Goal: Task Accomplishment & Management: Use online tool/utility

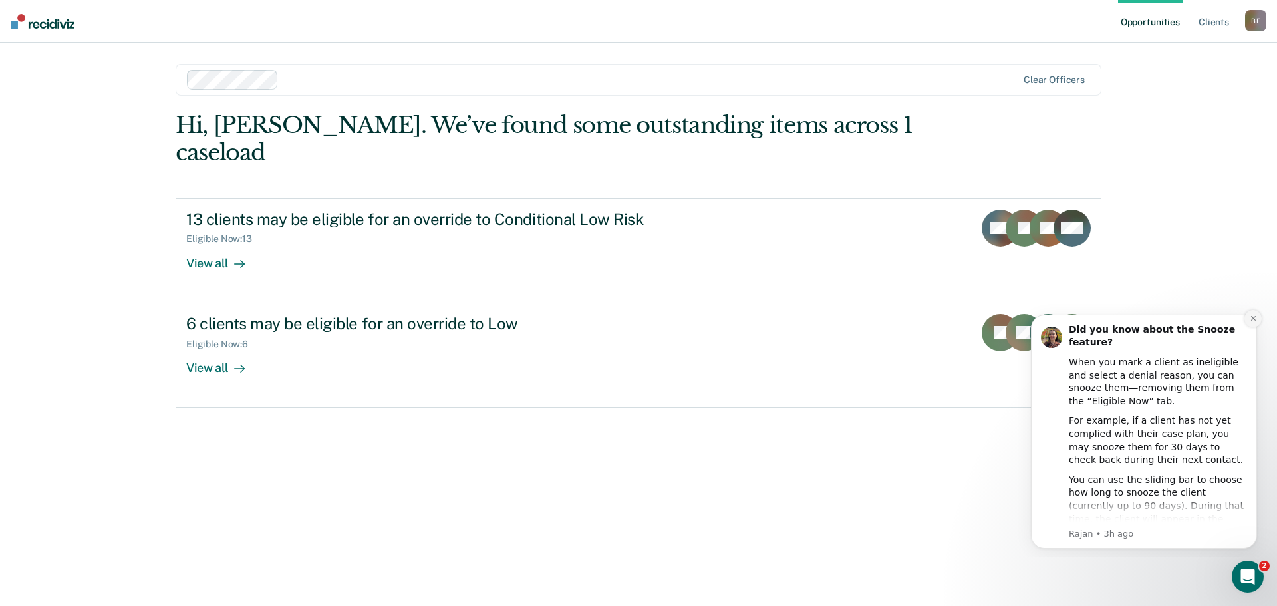
click at [1251, 319] on icon "Dismiss notification" at bounding box center [1253, 318] width 7 height 7
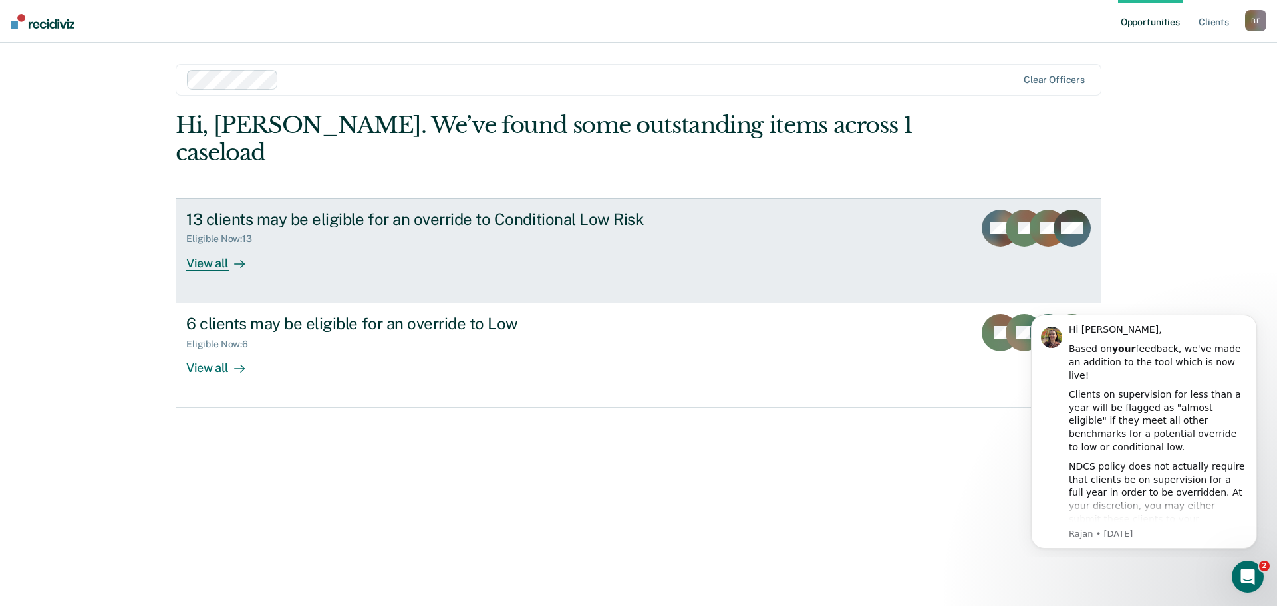
click at [485, 227] on div "13 clients may be eligible for an override to Conditional Low Risk Eligible Now…" at bounding box center [435, 240] width 499 height 61
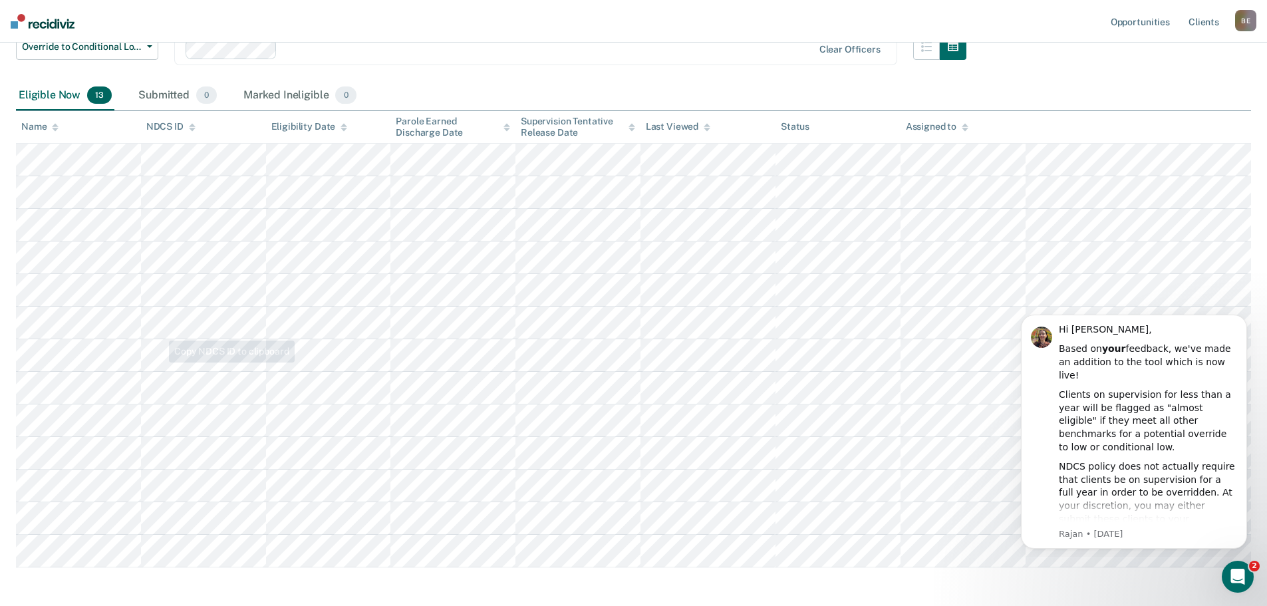
scroll to position [133, 0]
click at [1243, 317] on icon "Dismiss notification" at bounding box center [1243, 318] width 7 height 7
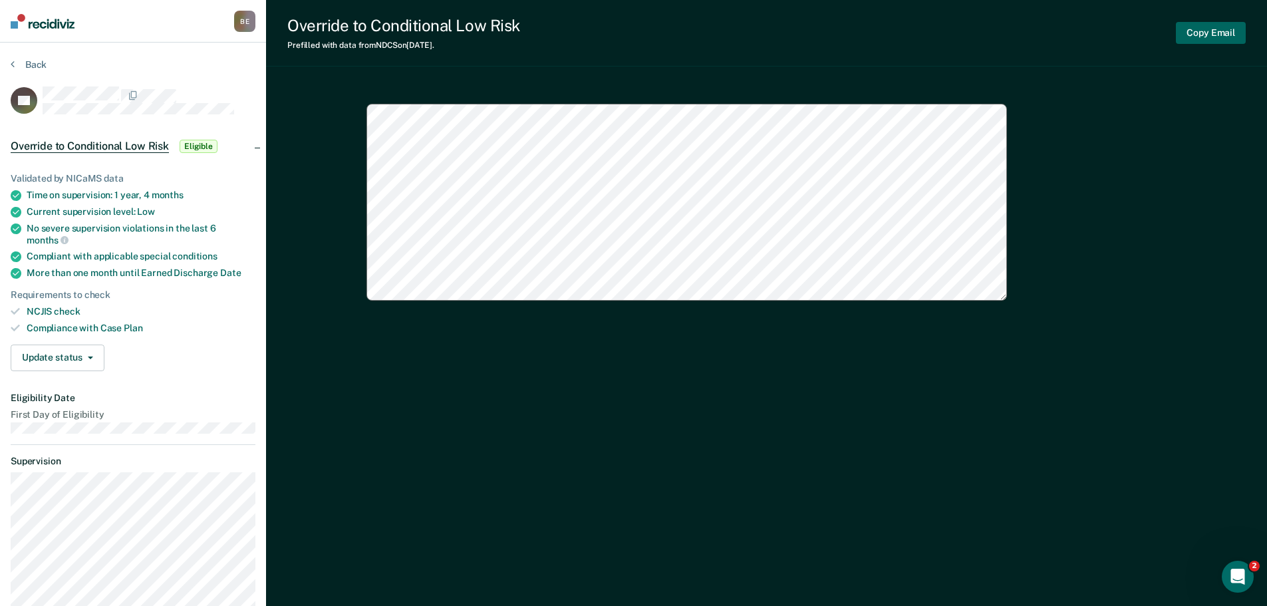
click at [1212, 32] on button "Copy Email" at bounding box center [1211, 33] width 70 height 22
type textarea "x"
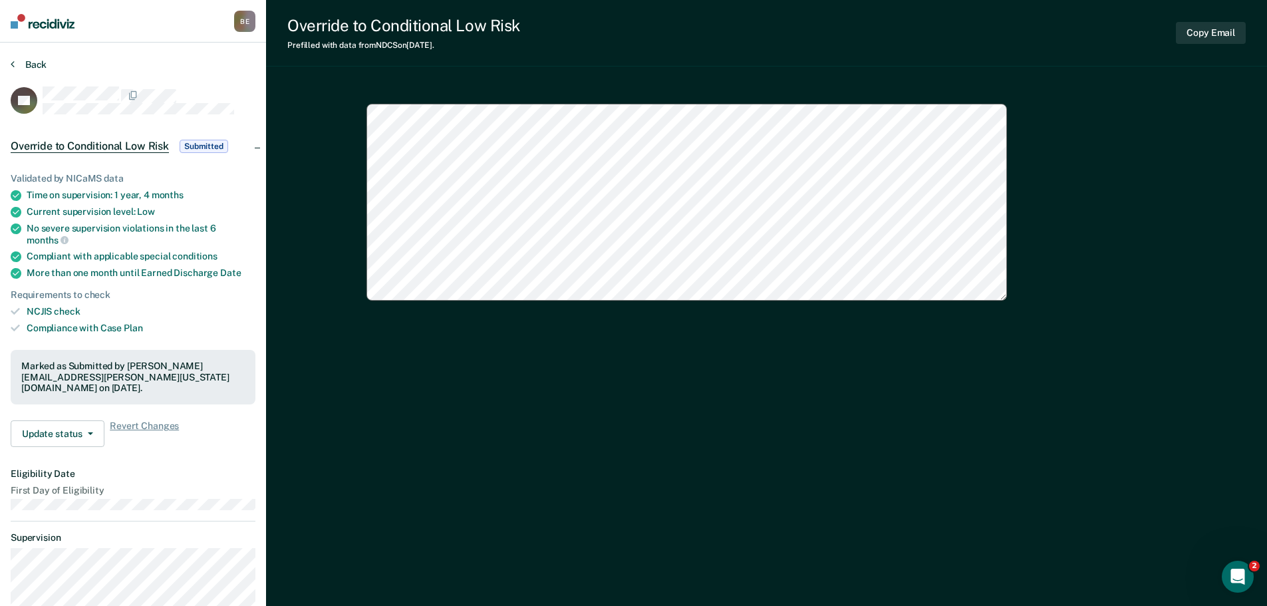
click at [34, 59] on button "Back" at bounding box center [29, 65] width 36 height 12
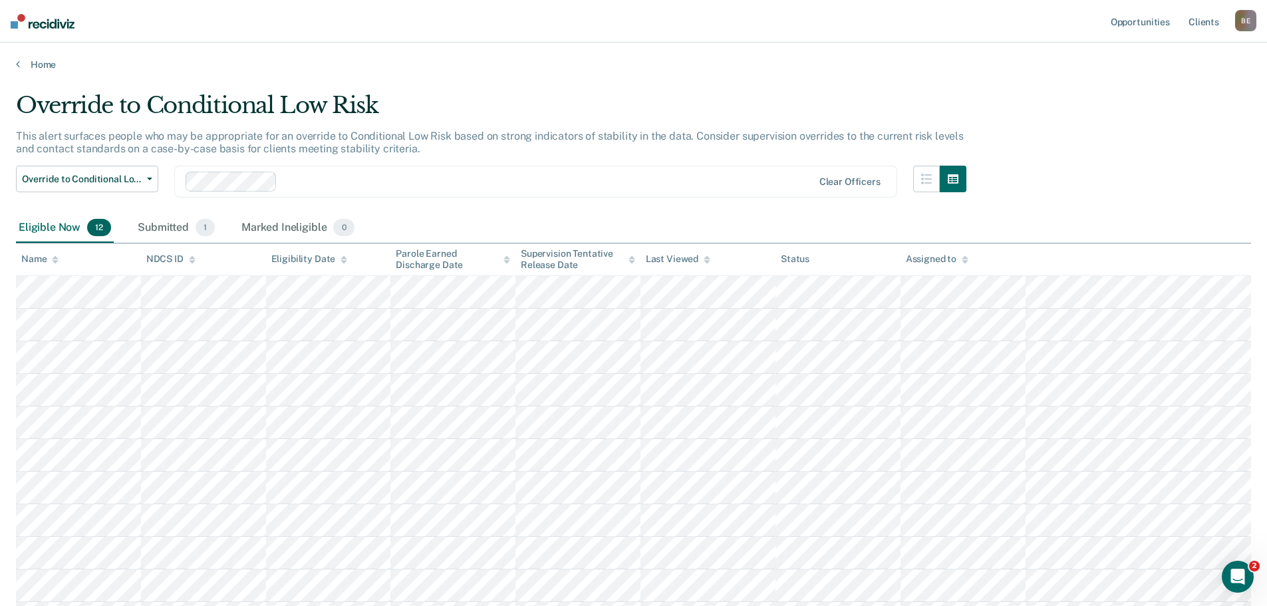
scroll to position [133, 0]
